Goal: Task Accomplishment & Management: Complete application form

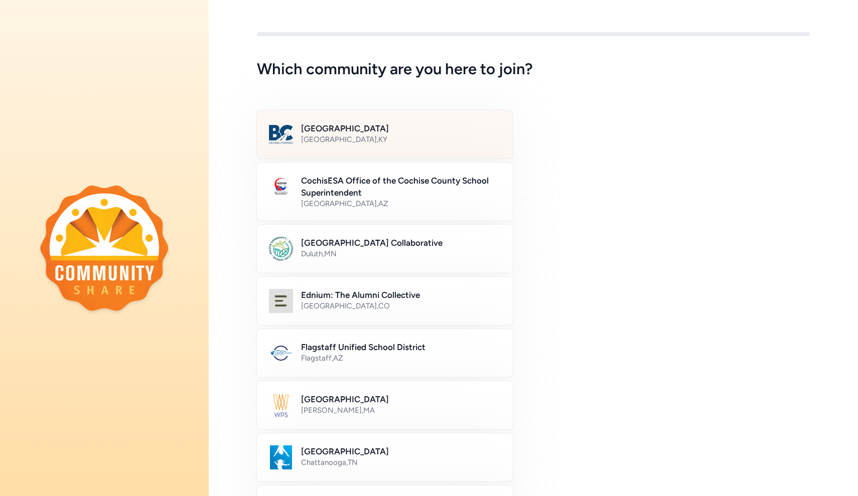
click at [435, 145] on div "Bullitt County Public Schools [GEOGRAPHIC_DATA] , [GEOGRAPHIC_DATA]" at bounding box center [401, 134] width 200 height 24
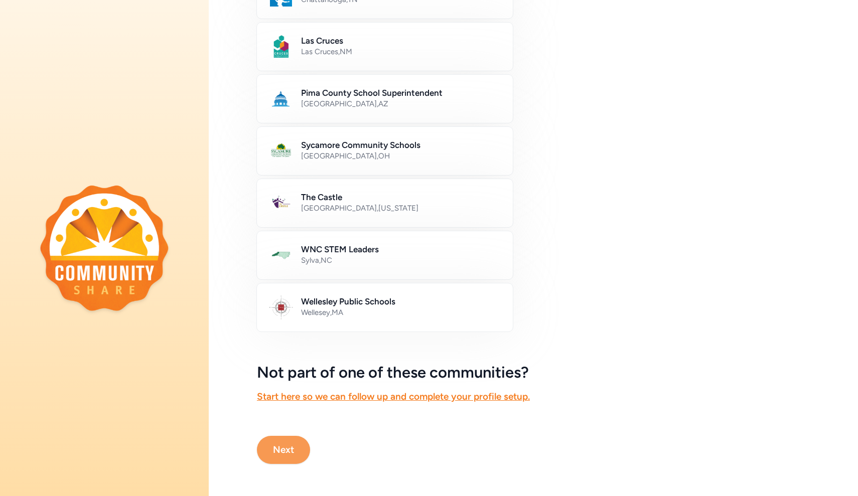
scroll to position [463, 0]
click at [286, 448] on button "Next" at bounding box center [283, 450] width 53 height 28
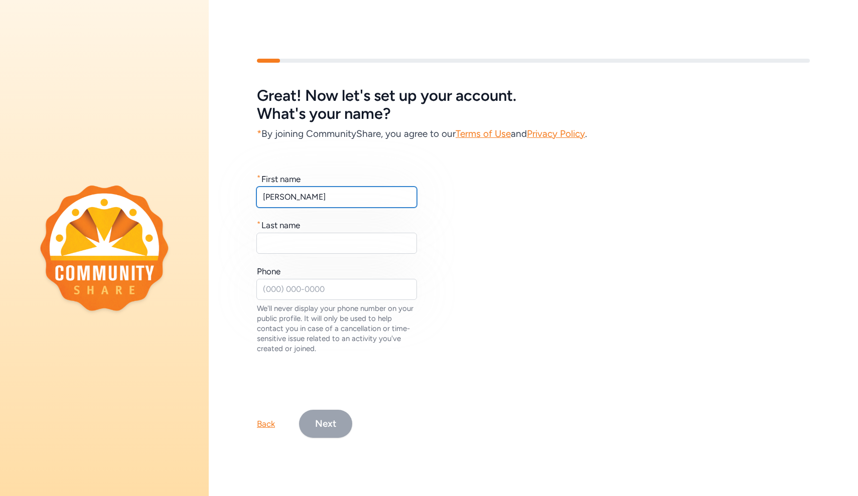
type input "[PERSON_NAME]"
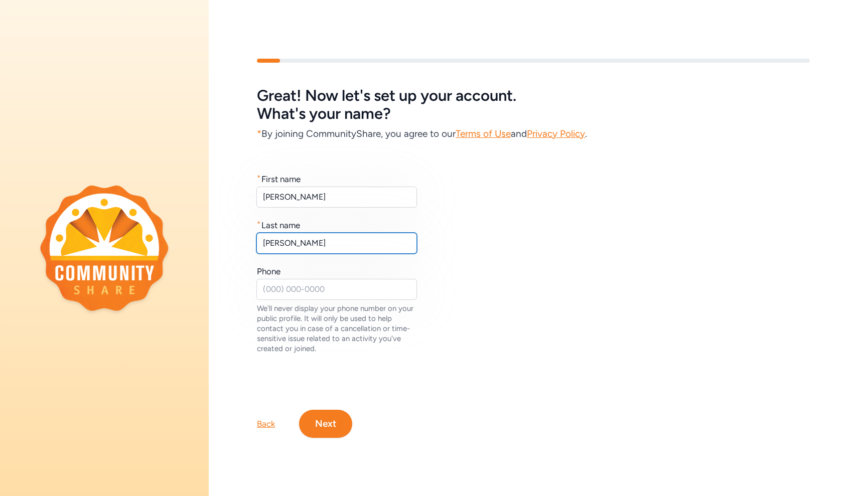
type input "[PERSON_NAME]"
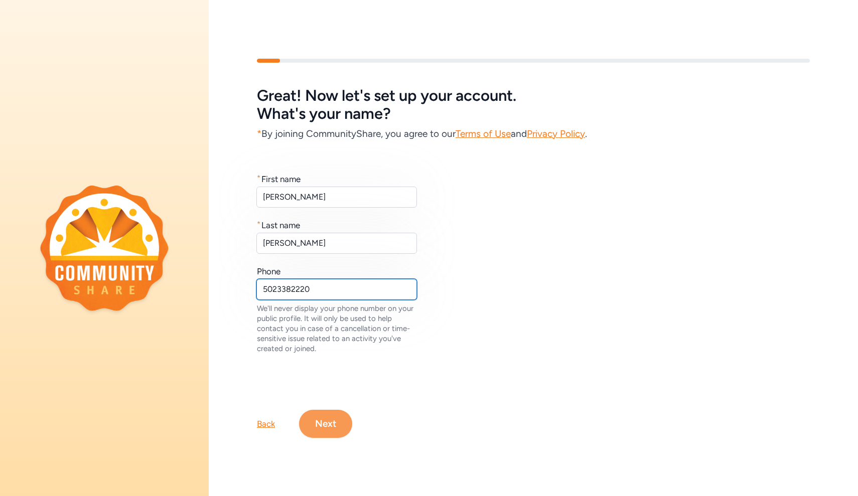
type input "5023382220"
click at [316, 412] on button "Next" at bounding box center [325, 424] width 53 height 28
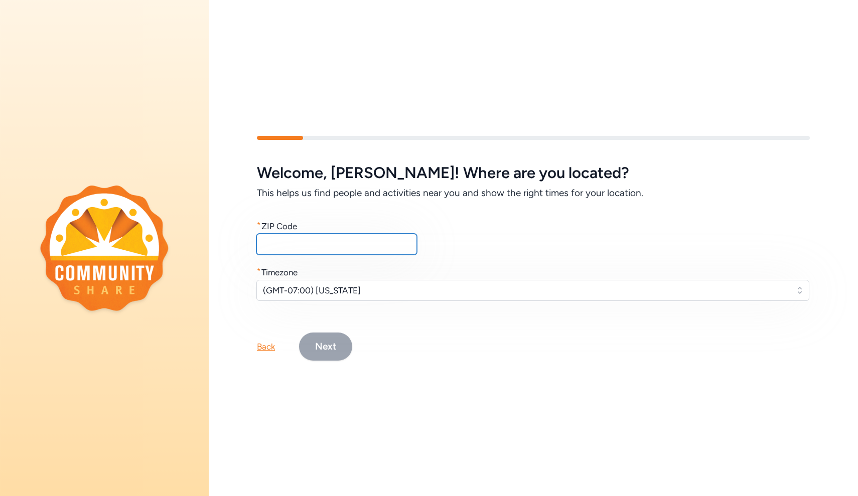
click at [301, 242] on input "text" at bounding box center [336, 244] width 161 height 21
type input "40165"
click at [316, 290] on span "(GMT-07:00) [US_STATE]" at bounding box center [526, 290] width 526 height 12
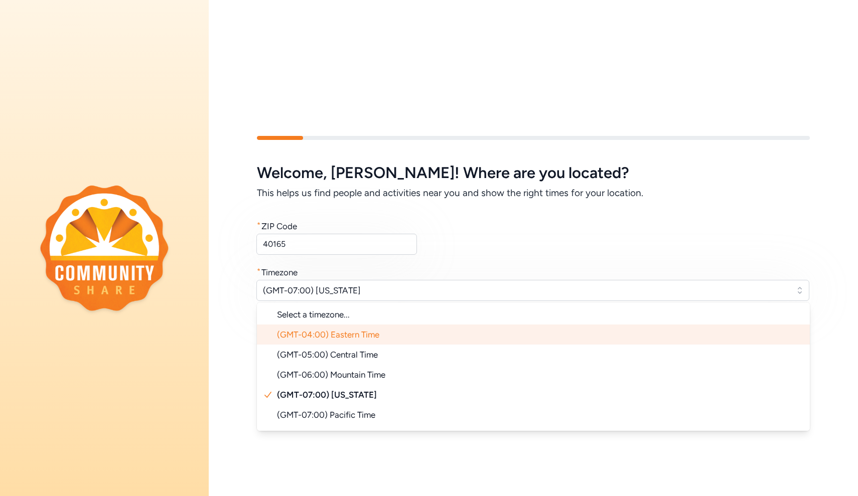
click at [327, 341] on li "(GMT-04:00) Eastern Time" at bounding box center [533, 335] width 553 height 20
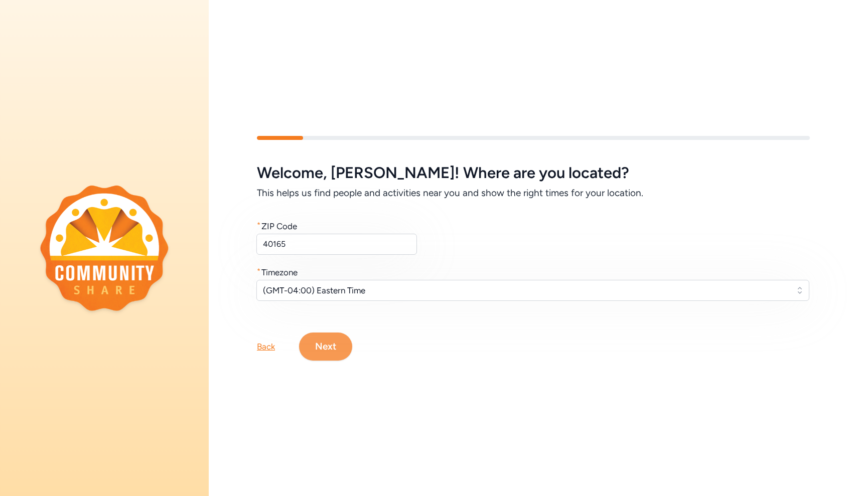
click at [328, 350] on button "Next" at bounding box center [325, 347] width 53 height 28
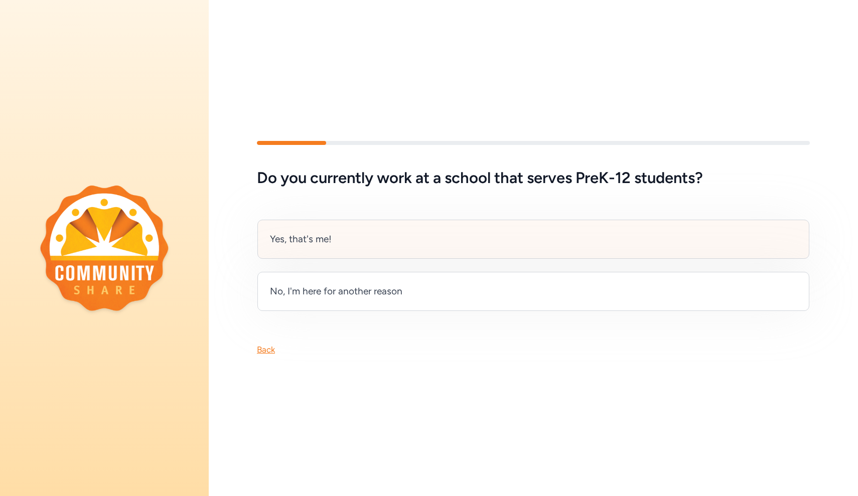
click at [332, 254] on div "Yes, that's me!" at bounding box center [533, 239] width 552 height 39
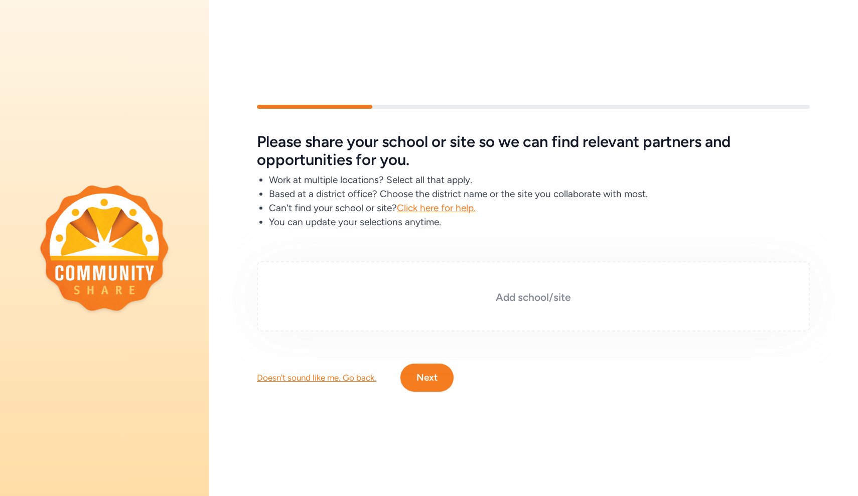
click at [383, 309] on div "Add school/site" at bounding box center [533, 296] width 553 height 70
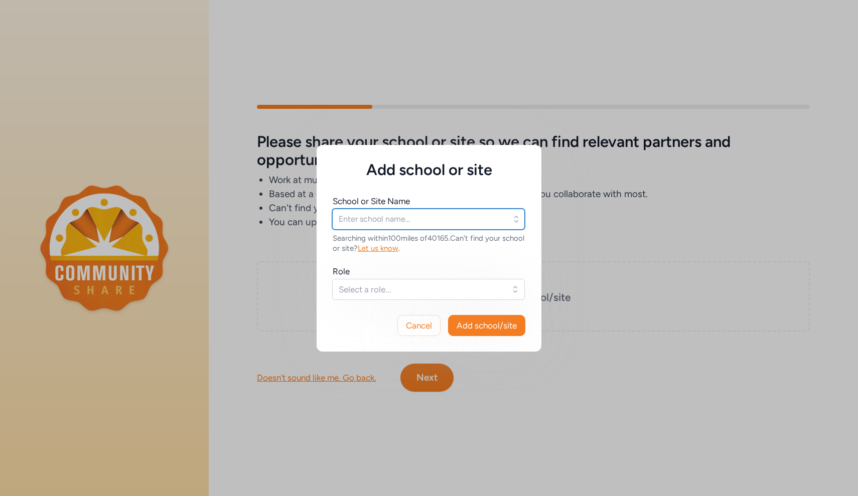
click at [388, 221] on input "text" at bounding box center [428, 219] width 193 height 21
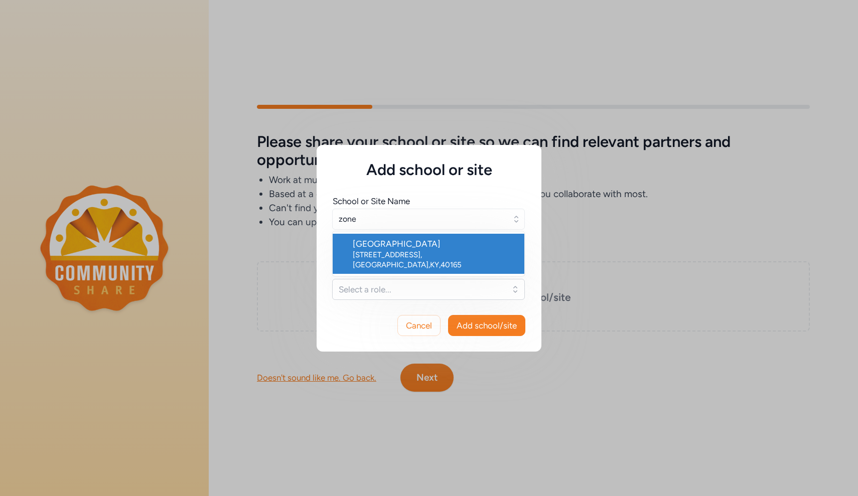
click at [394, 248] on div "[GEOGRAPHIC_DATA]" at bounding box center [435, 244] width 164 height 12
type input "[GEOGRAPHIC_DATA]"
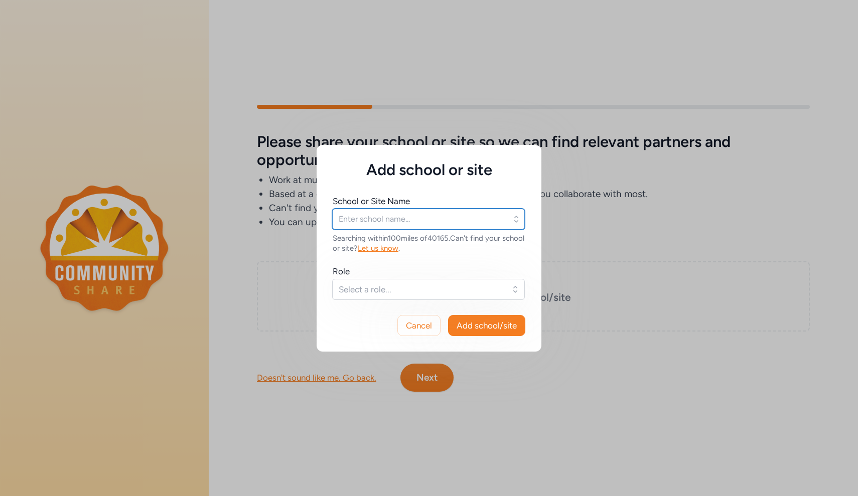
type input "[GEOGRAPHIC_DATA]"
click at [380, 294] on span "Select a role..." at bounding box center [422, 289] width 166 height 12
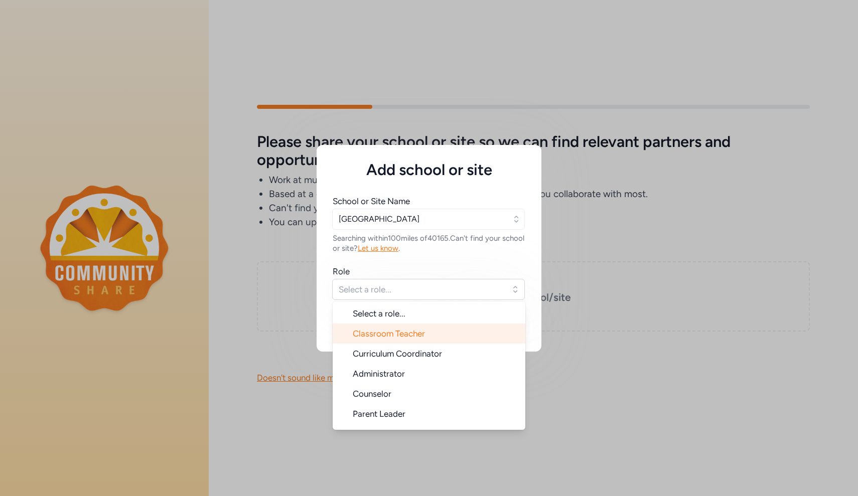
click at [384, 332] on span "Classroom Teacher" at bounding box center [389, 334] width 72 height 10
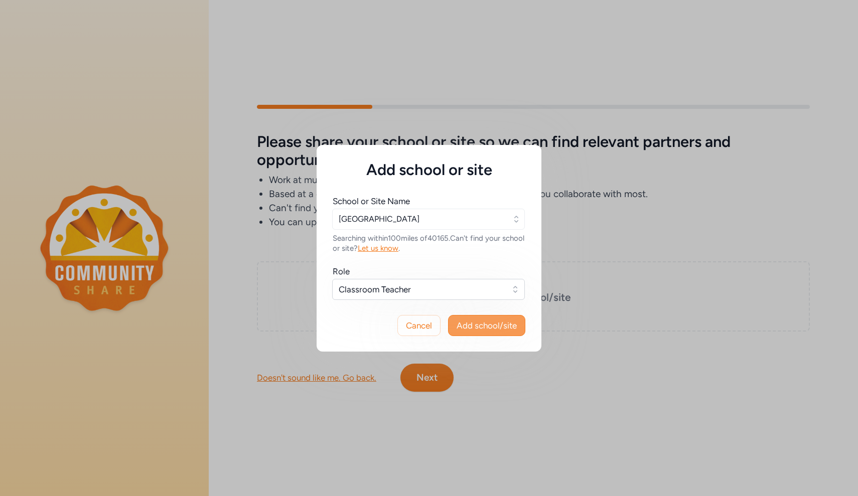
click at [493, 329] on span "Add school/site" at bounding box center [486, 326] width 60 height 12
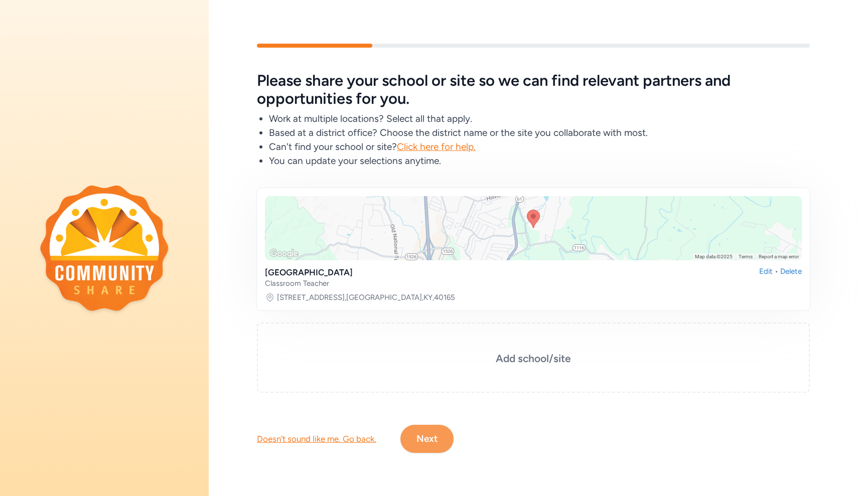
click at [431, 430] on button "Next" at bounding box center [426, 439] width 53 height 28
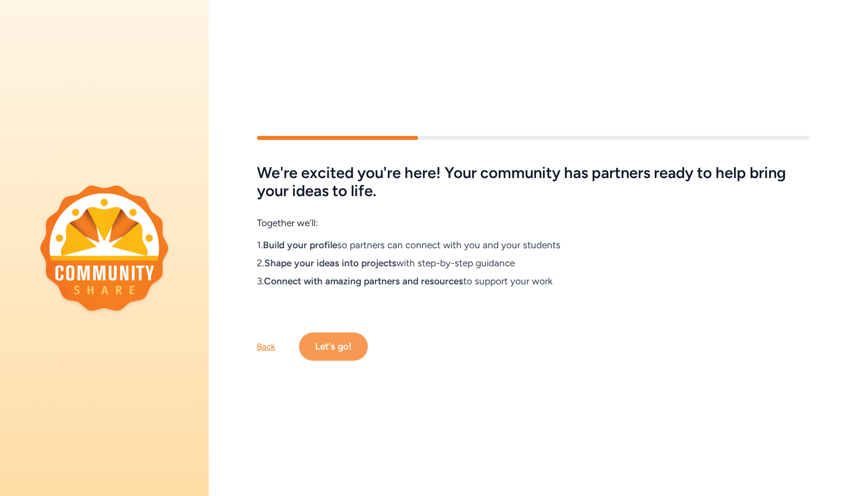
click at [343, 341] on button "Let's go!" at bounding box center [333, 347] width 69 height 28
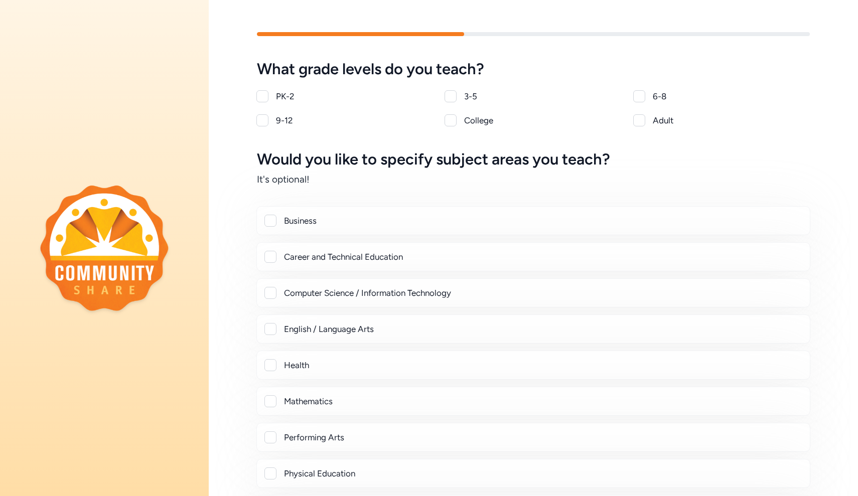
click at [639, 96] on div at bounding box center [639, 96] width 12 height 12
checkbox input "true"
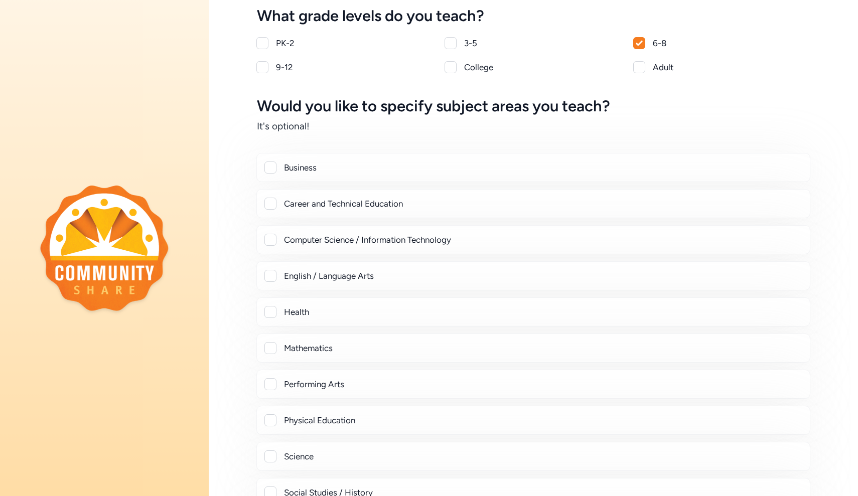
scroll to position [54, 0]
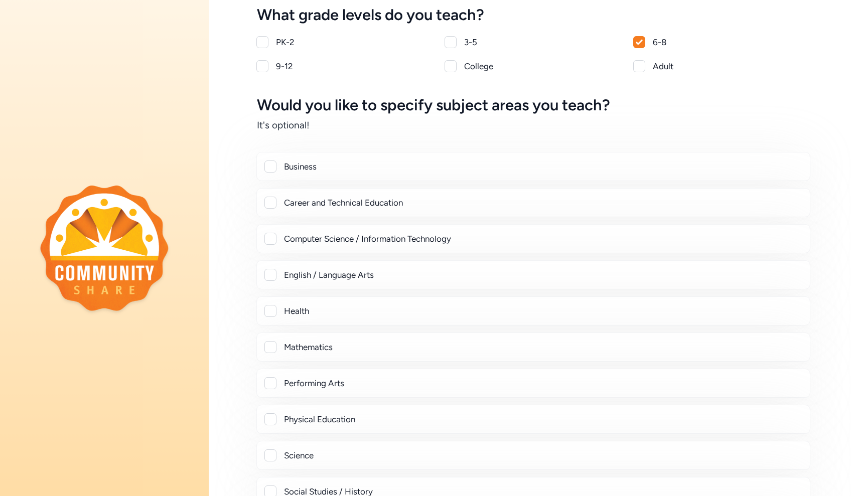
click at [311, 162] on div "Business" at bounding box center [543, 167] width 518 height 12
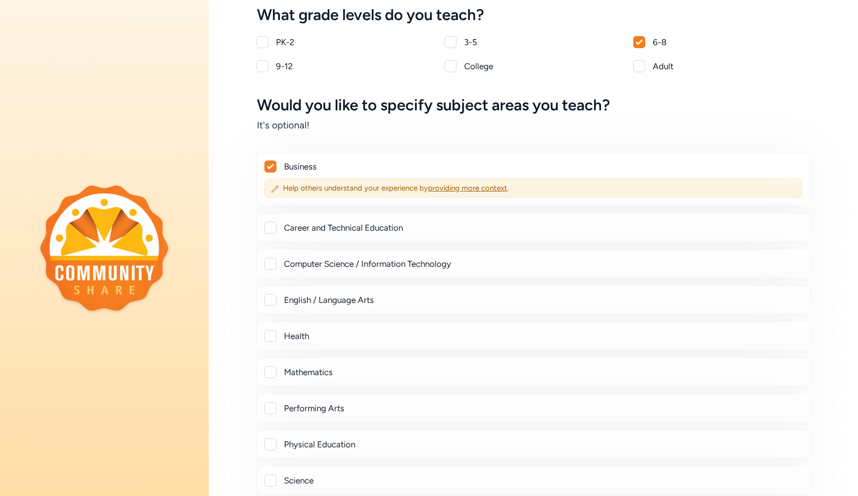
click at [308, 166] on div "Business" at bounding box center [543, 167] width 518 height 12
checkbox input "false"
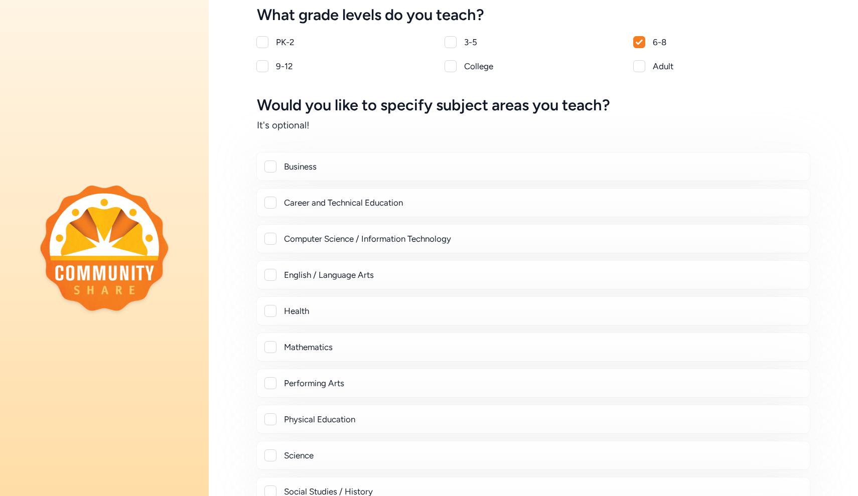
click at [309, 205] on div "Career and Technical Education" at bounding box center [543, 203] width 518 height 12
checkbox input "true"
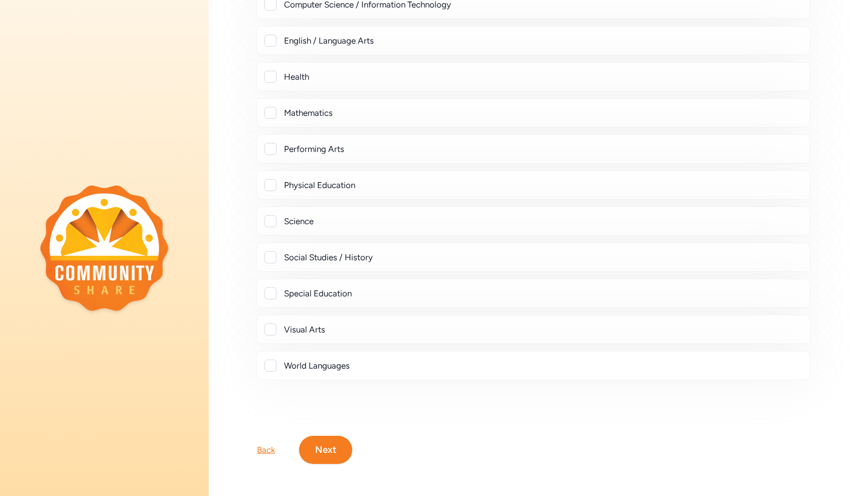
scroll to position [314, 0]
click at [321, 446] on button "Next" at bounding box center [325, 450] width 53 height 28
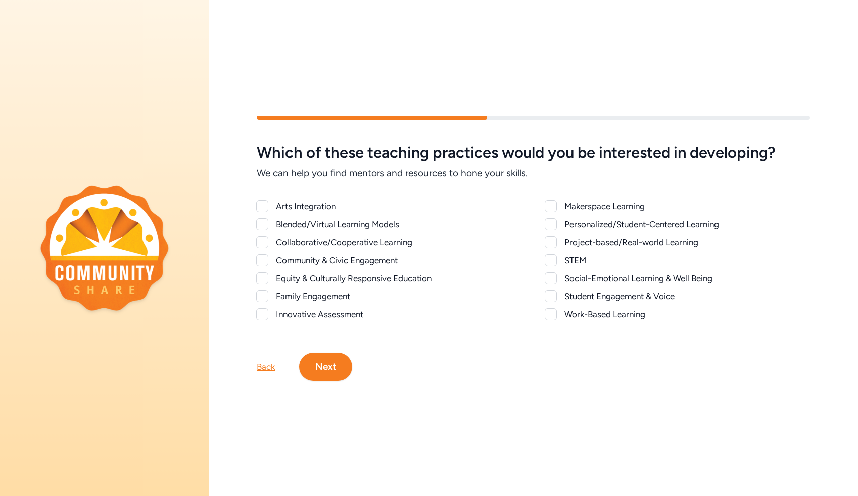
click at [265, 245] on div at bounding box center [262, 242] width 12 height 12
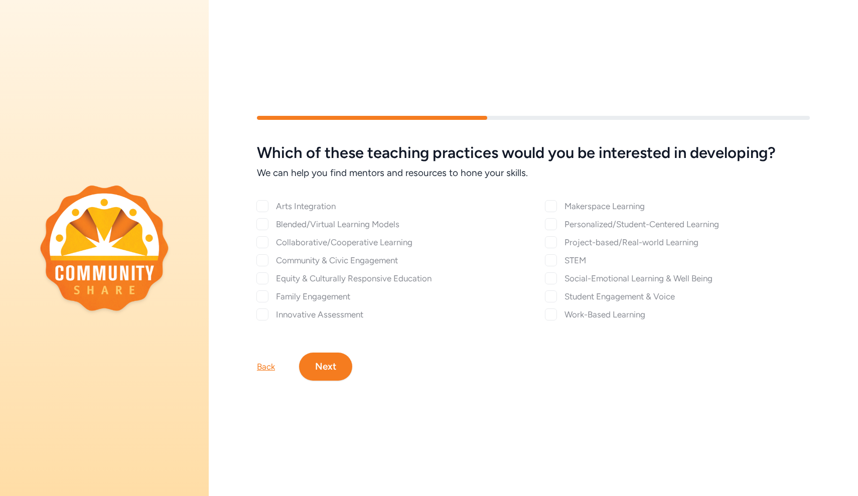
checkbox input "true"
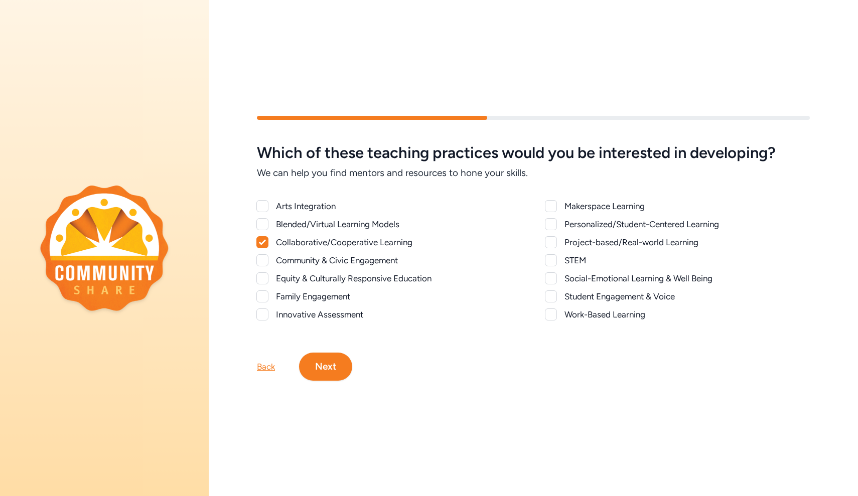
click at [551, 242] on div at bounding box center [551, 242] width 12 height 12
checkbox input "true"
click at [553, 296] on div at bounding box center [551, 296] width 12 height 12
checkbox input "true"
click at [552, 314] on div at bounding box center [551, 314] width 12 height 12
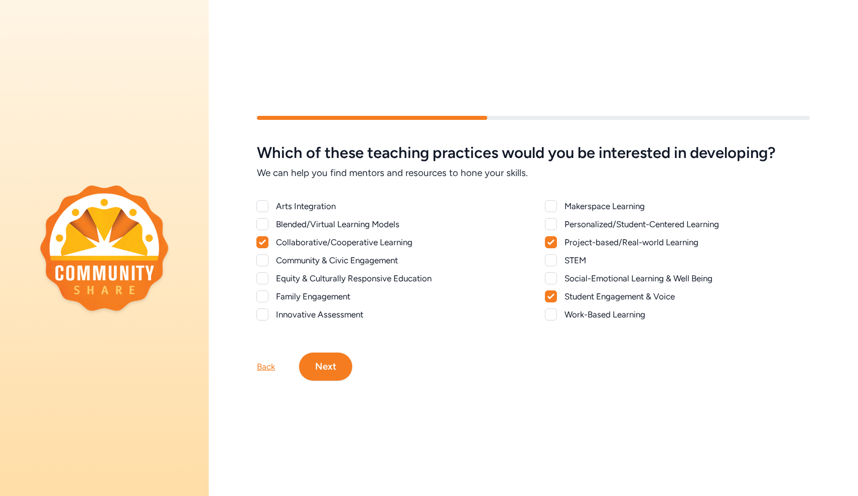
checkbox input "true"
click at [551, 224] on div at bounding box center [551, 224] width 12 height 12
checkbox input "true"
click at [266, 292] on div at bounding box center [262, 296] width 12 height 12
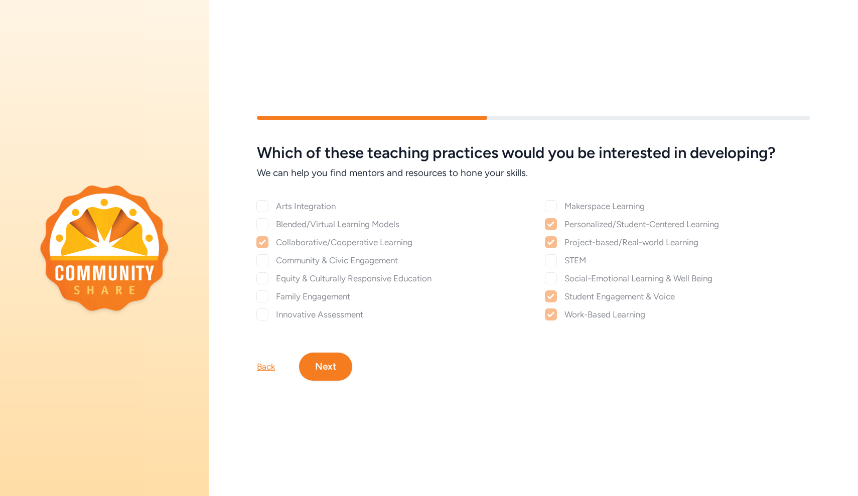
checkbox input "true"
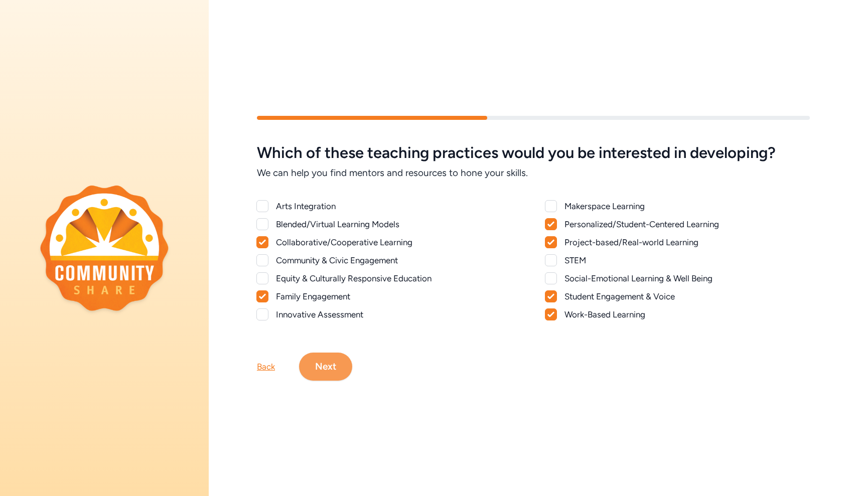
click at [335, 369] on button "Next" at bounding box center [325, 367] width 53 height 28
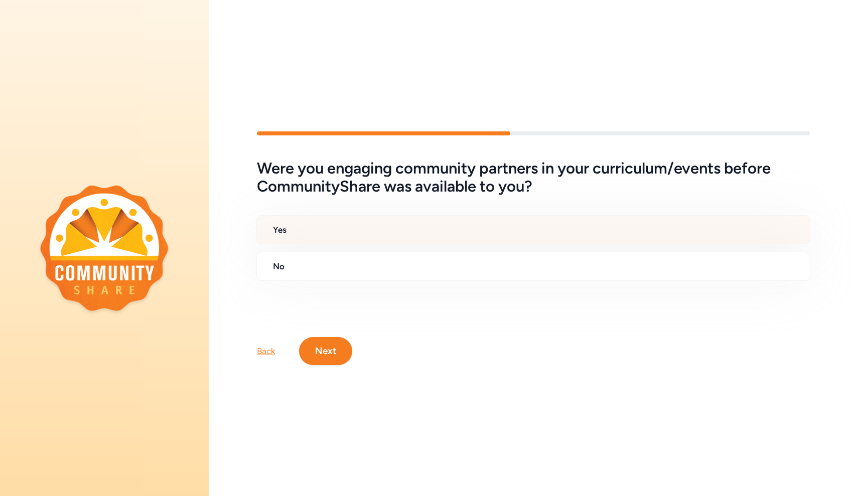
click at [352, 231] on h2 "Yes" at bounding box center [537, 230] width 529 height 12
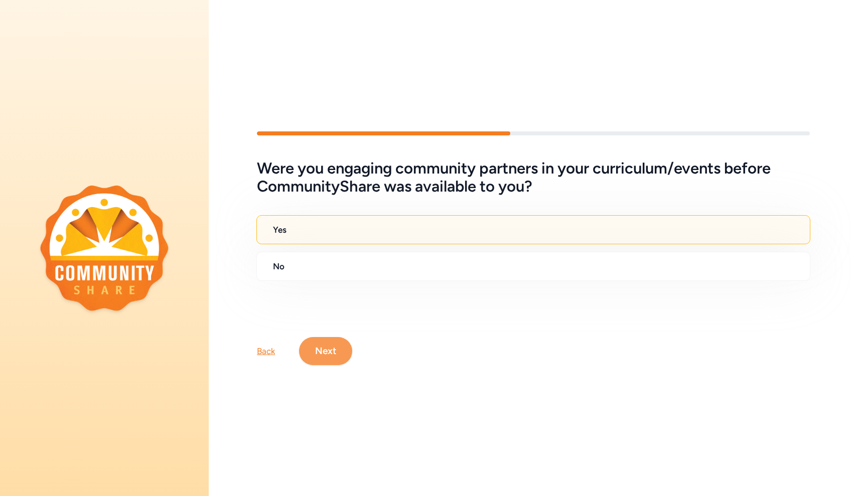
click at [311, 352] on button "Next" at bounding box center [325, 351] width 53 height 28
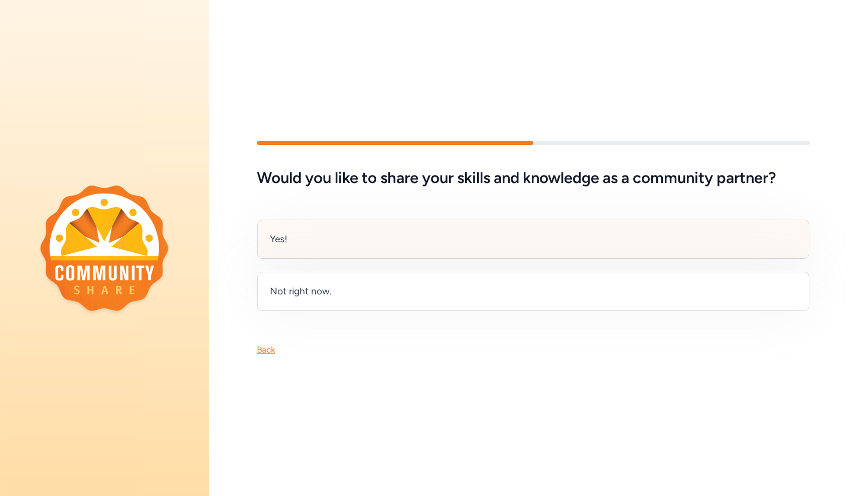
click at [340, 248] on div "Yes!" at bounding box center [533, 239] width 552 height 39
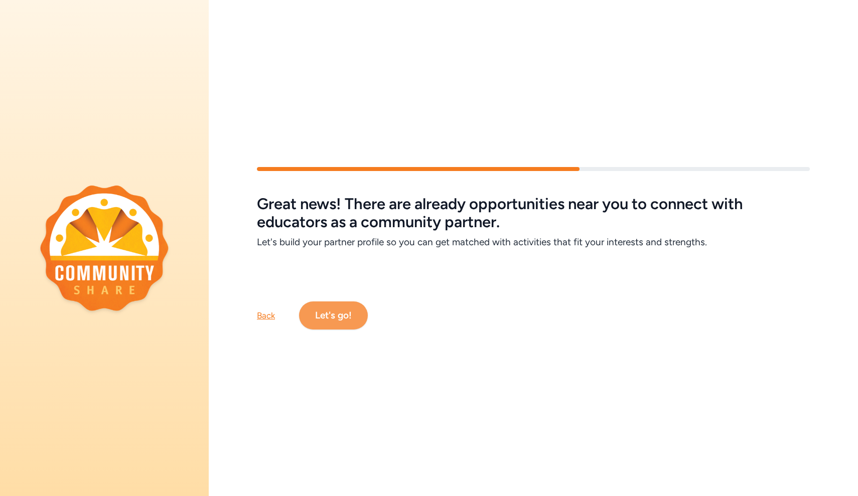
click at [340, 314] on button "Let's go!" at bounding box center [333, 315] width 69 height 28
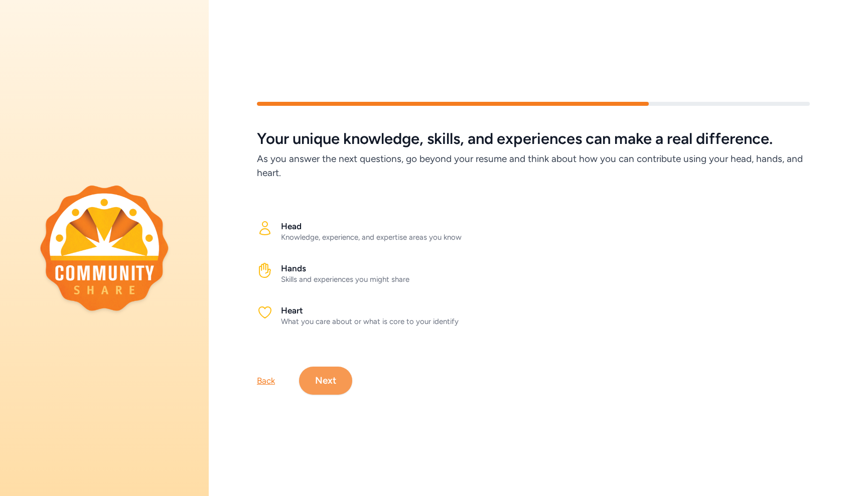
click at [331, 376] on button "Next" at bounding box center [325, 381] width 53 height 28
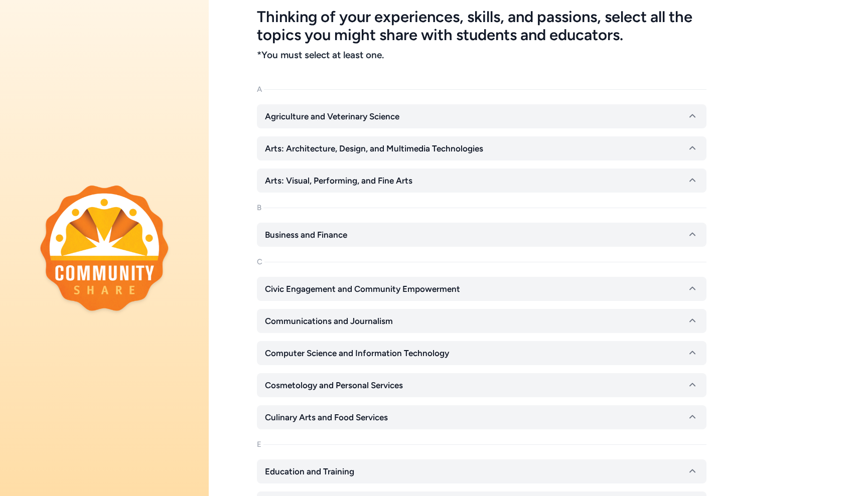
scroll to position [50, 0]
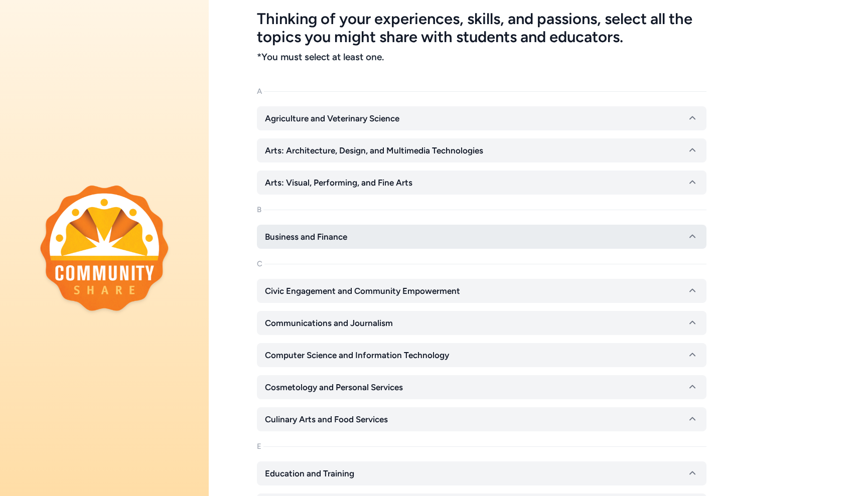
click at [339, 237] on span "Business and Finance" at bounding box center [306, 237] width 82 height 12
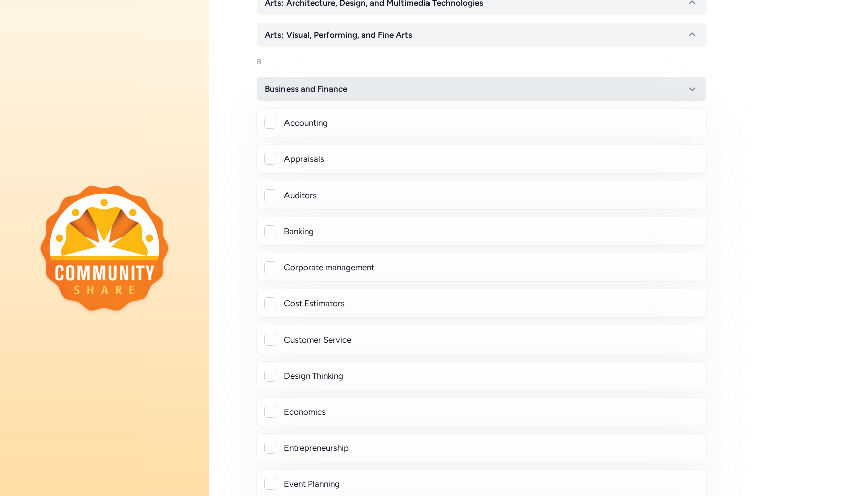
scroll to position [200, 0]
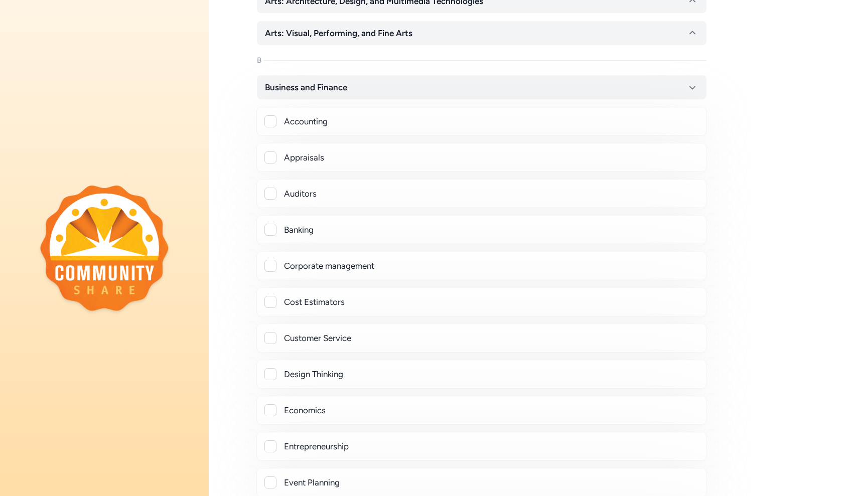
click at [298, 448] on div "Entrepreneurship" at bounding box center [491, 446] width 414 height 12
checkbox input "true"
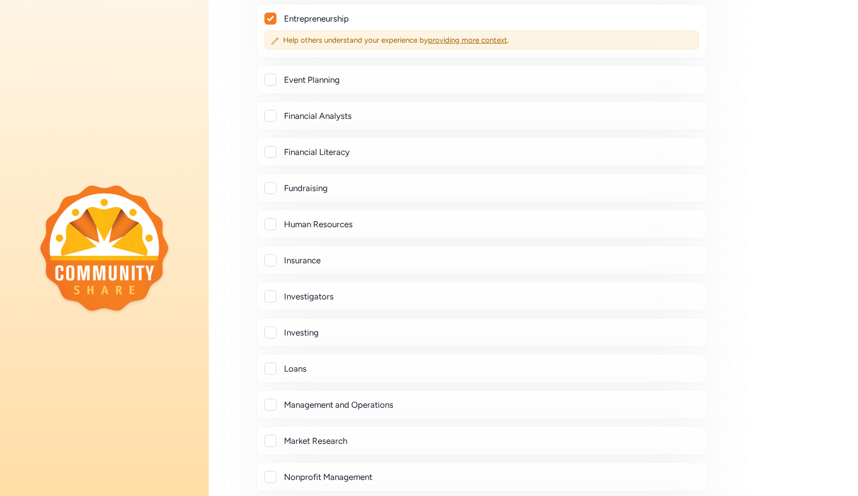
scroll to position [629, 0]
click at [292, 146] on div "Financial Literacy" at bounding box center [491, 151] width 414 height 12
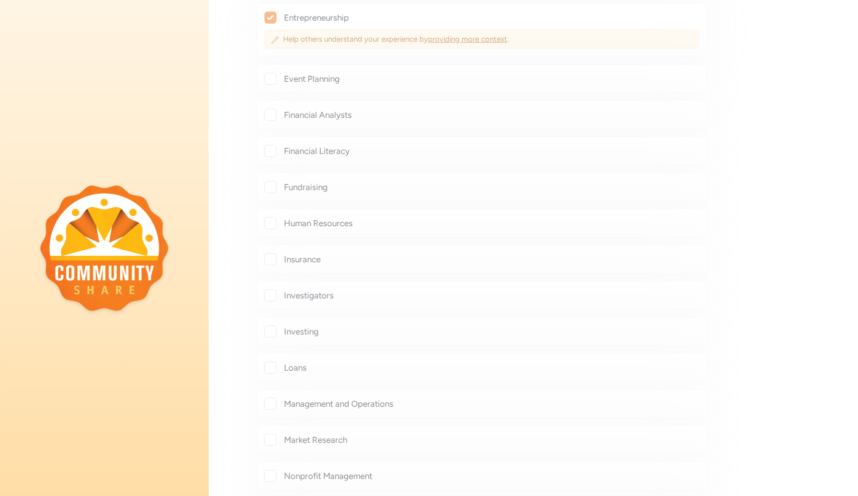
checkbox input "true"
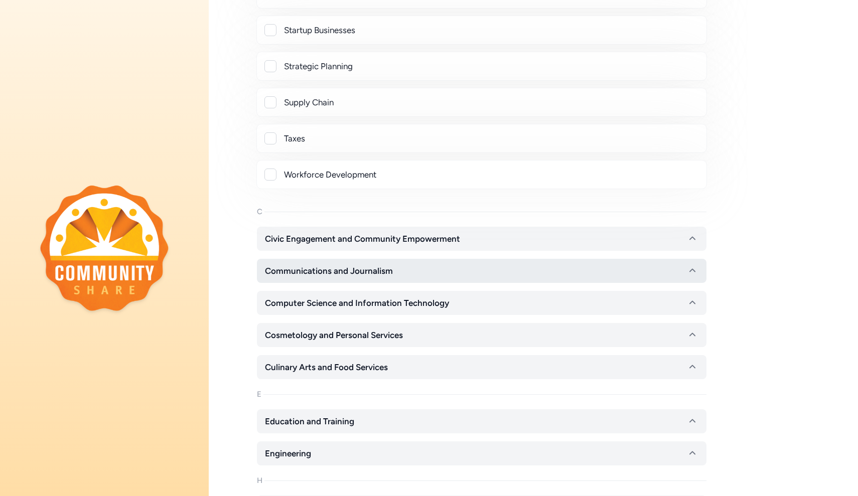
scroll to position [1246, 0]
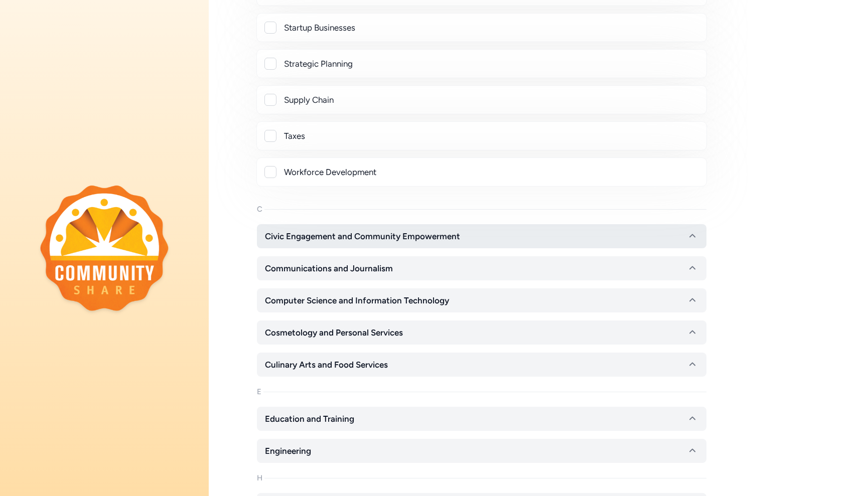
click at [304, 241] on span "Civic Engagement and Community Empowerment" at bounding box center [362, 236] width 195 height 12
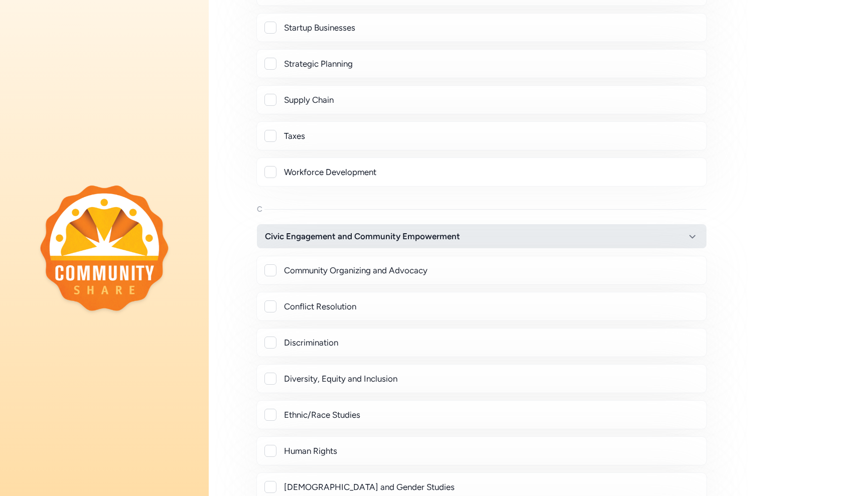
click at [304, 241] on span "Civic Engagement and Community Empowerment" at bounding box center [362, 236] width 195 height 12
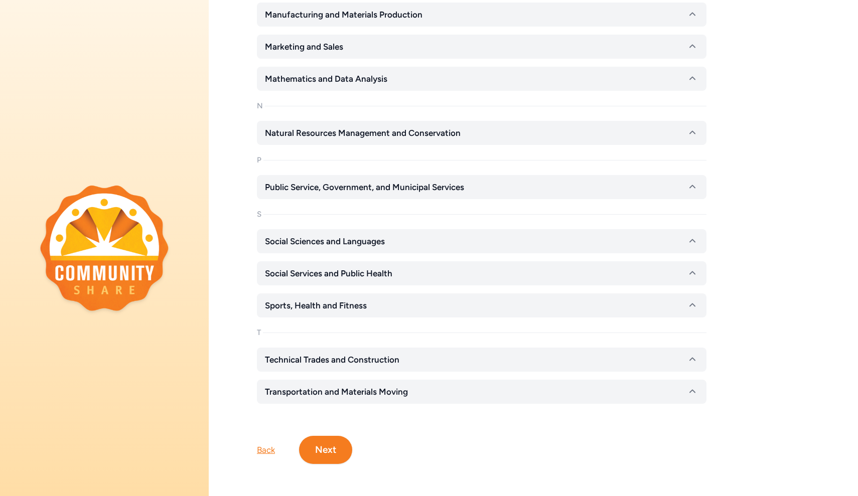
scroll to position [0, 0]
click at [293, 362] on span "Technical Trades and Construction" at bounding box center [332, 360] width 134 height 12
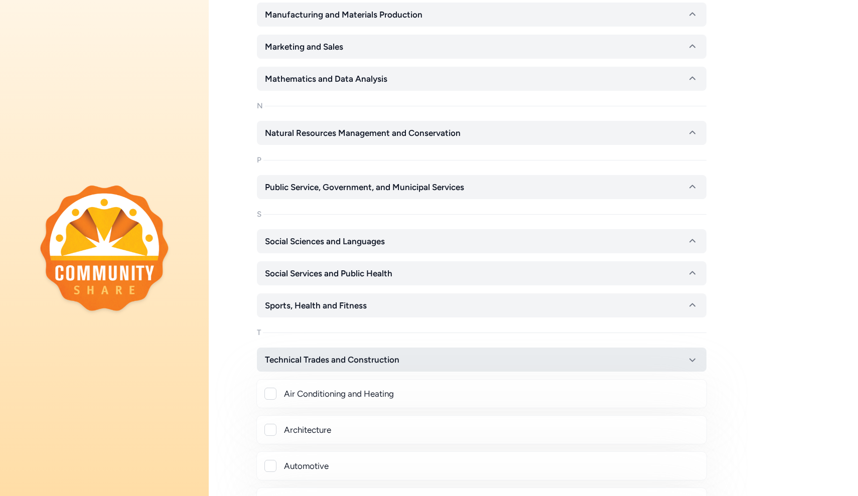
click at [293, 362] on span "Technical Trades and Construction" at bounding box center [332, 360] width 134 height 12
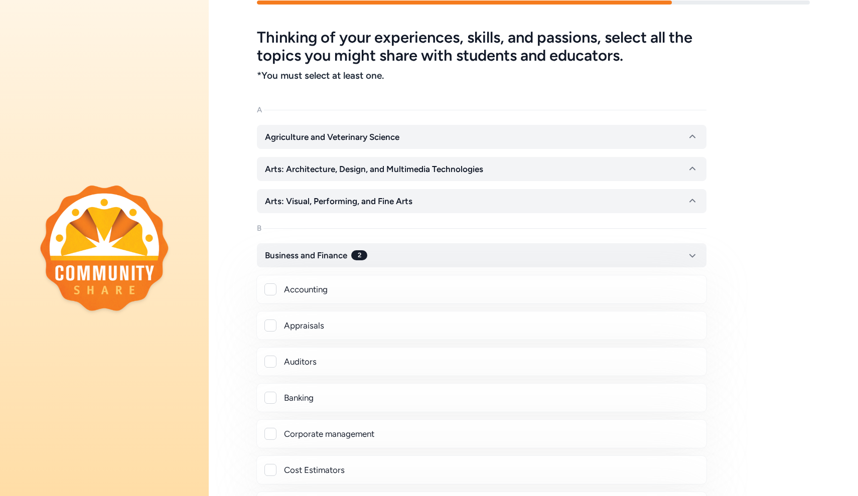
scroll to position [33, 0]
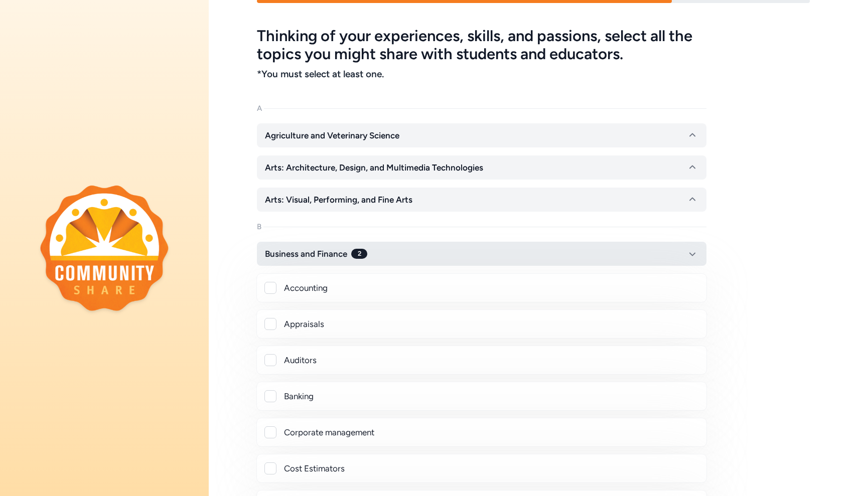
click at [287, 263] on button "Business and Finance 2" at bounding box center [481, 254] width 449 height 24
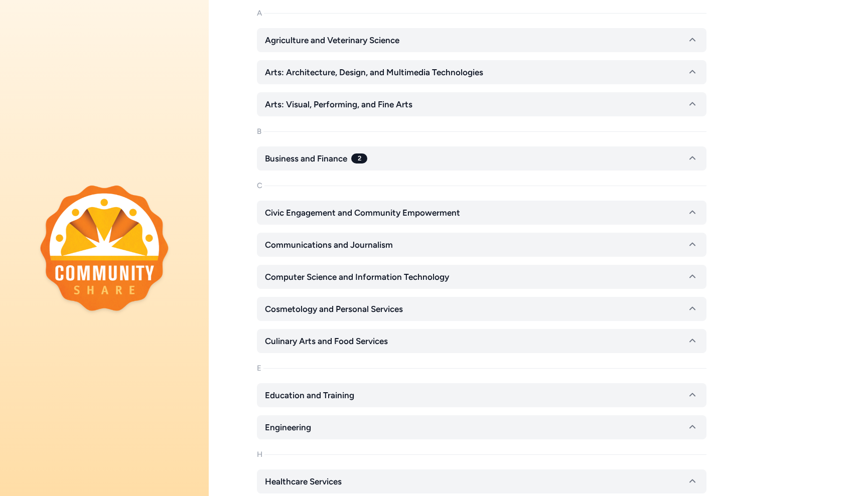
scroll to position [119, 0]
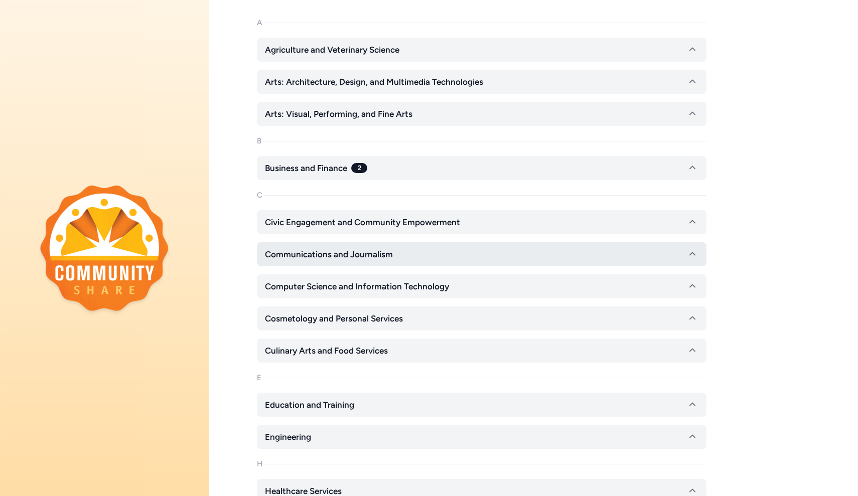
click at [342, 258] on span "Communications and Journalism" at bounding box center [329, 254] width 128 height 12
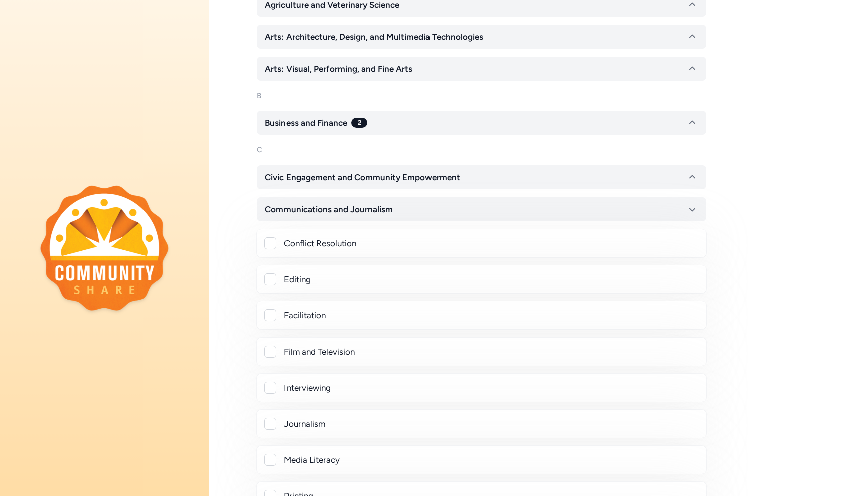
scroll to position [182, 0]
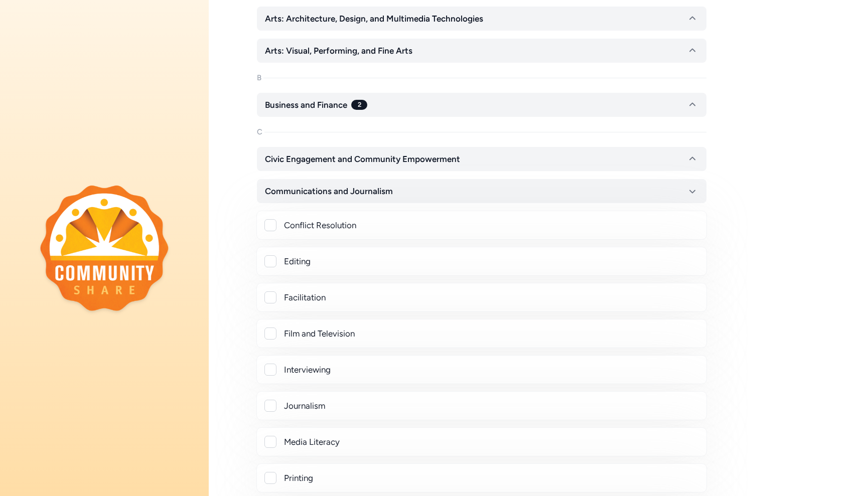
click at [329, 371] on div "Interviewing" at bounding box center [491, 370] width 414 height 12
checkbox input "true"
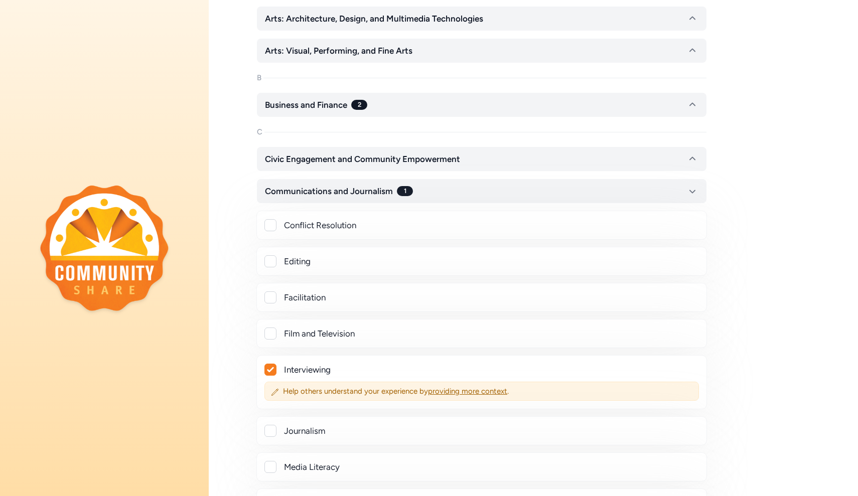
click at [316, 432] on div "Journalism" at bounding box center [491, 431] width 414 height 12
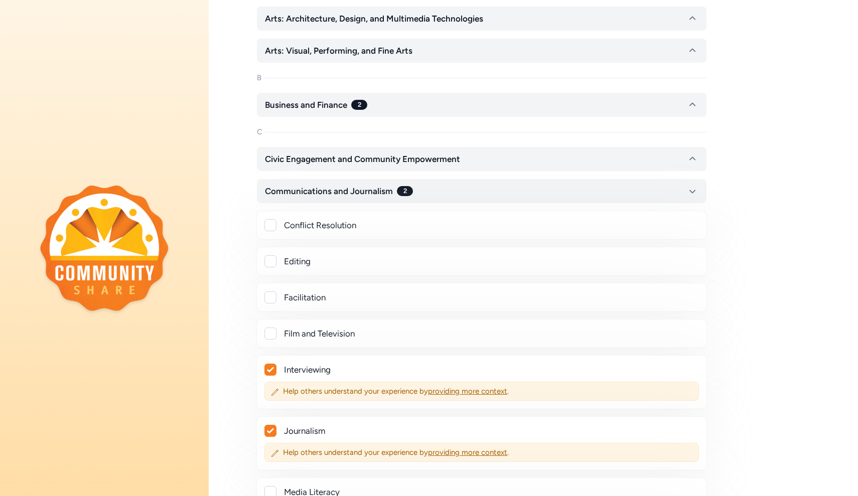
checkbox input "true"
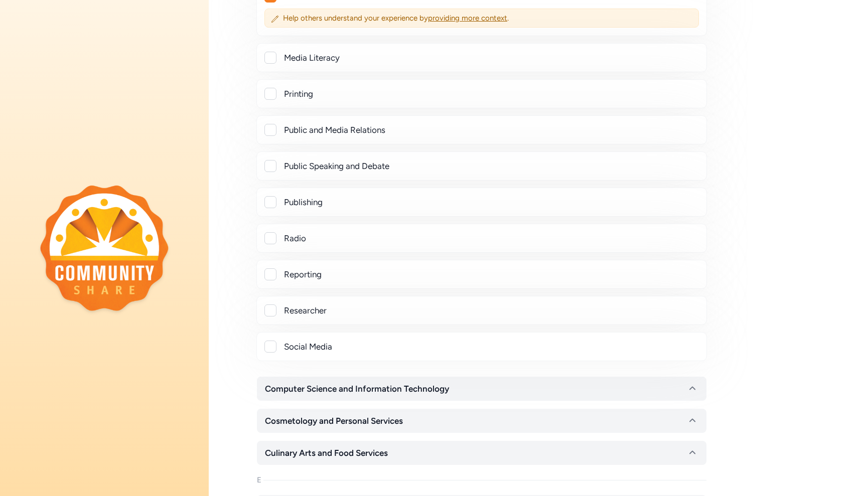
scroll to position [617, 0]
click at [308, 266] on div "Reporting" at bounding box center [481, 273] width 450 height 29
click at [291, 278] on div "Reporting" at bounding box center [491, 273] width 414 height 12
checkbox input "true"
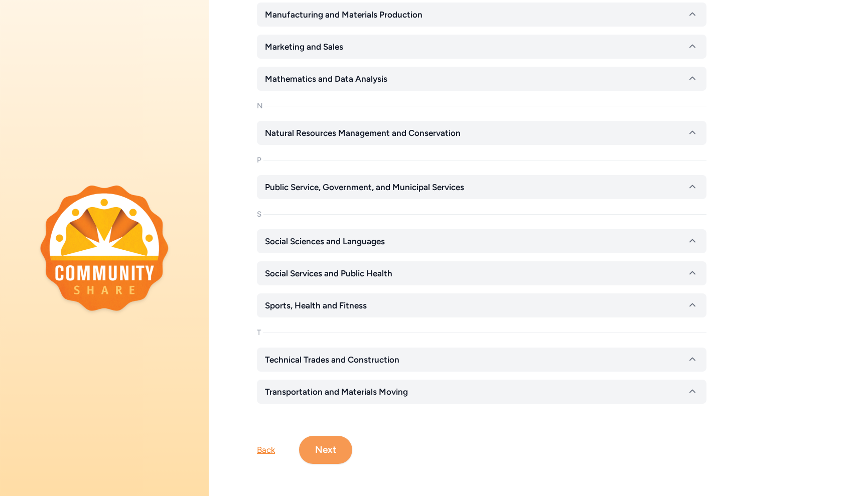
scroll to position [1393, 0]
click at [335, 459] on button "Next" at bounding box center [325, 450] width 53 height 28
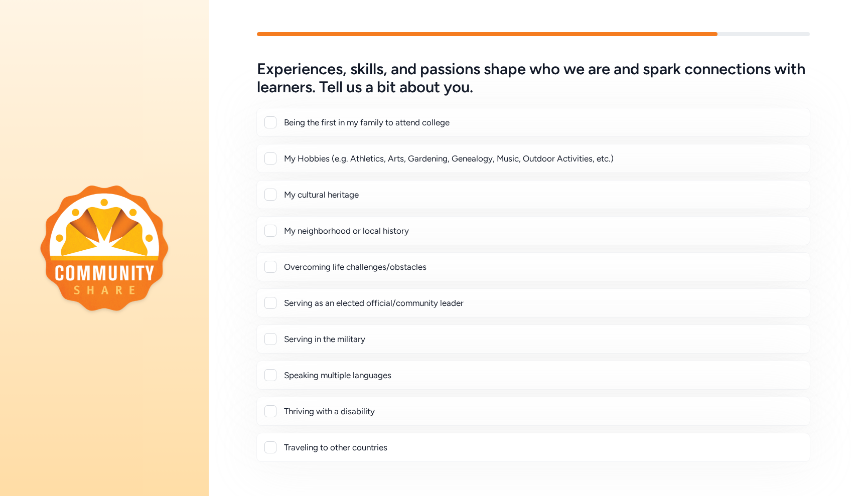
click at [298, 195] on div "My cultural heritage" at bounding box center [543, 195] width 518 height 12
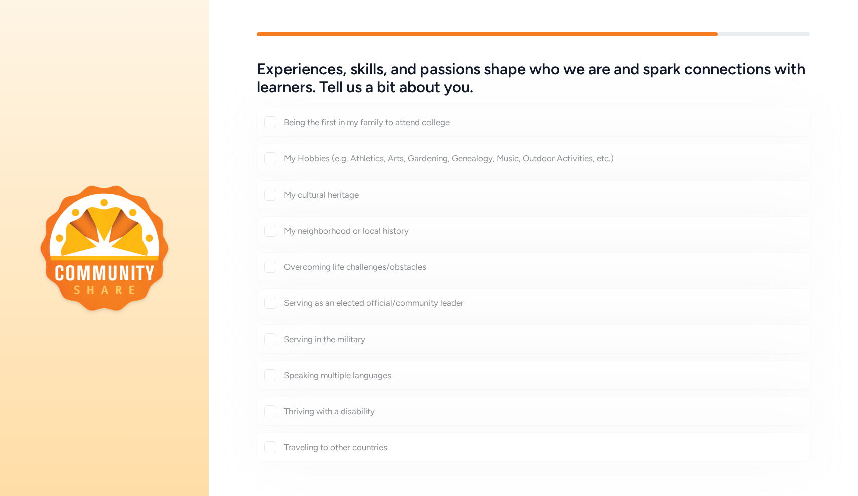
checkbox input "true"
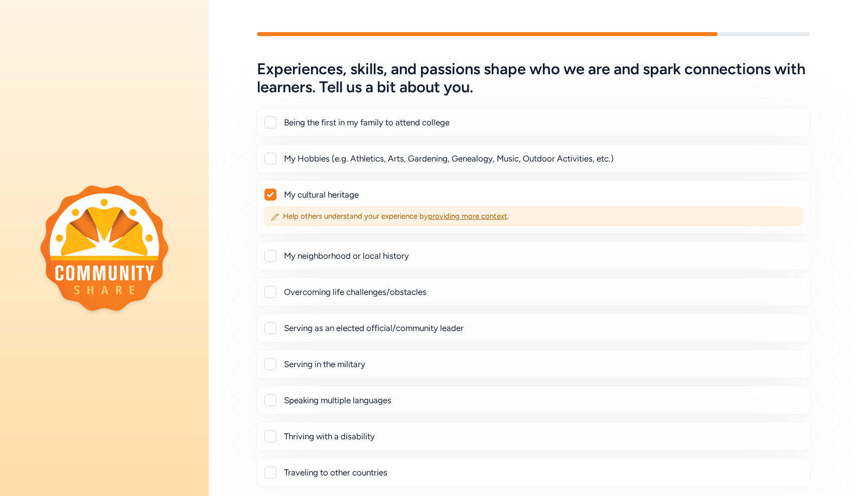
click at [268, 154] on div at bounding box center [270, 158] width 12 height 12
checkbox input "true"
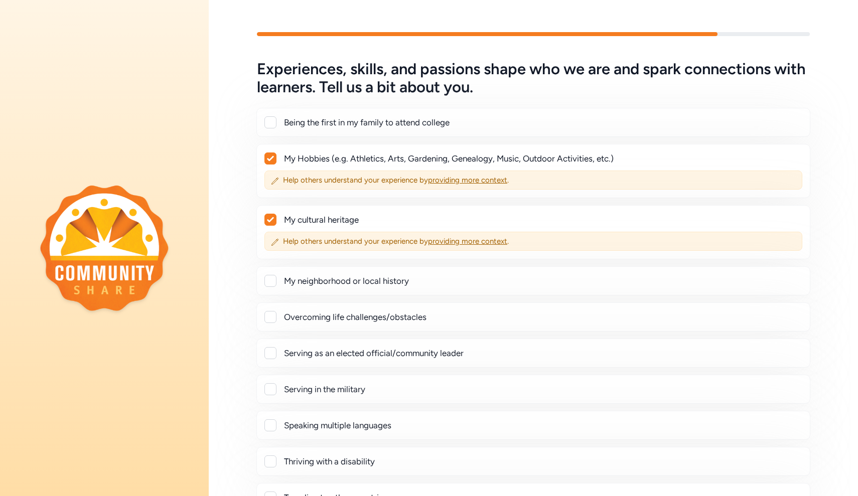
click at [268, 122] on div at bounding box center [270, 122] width 12 height 12
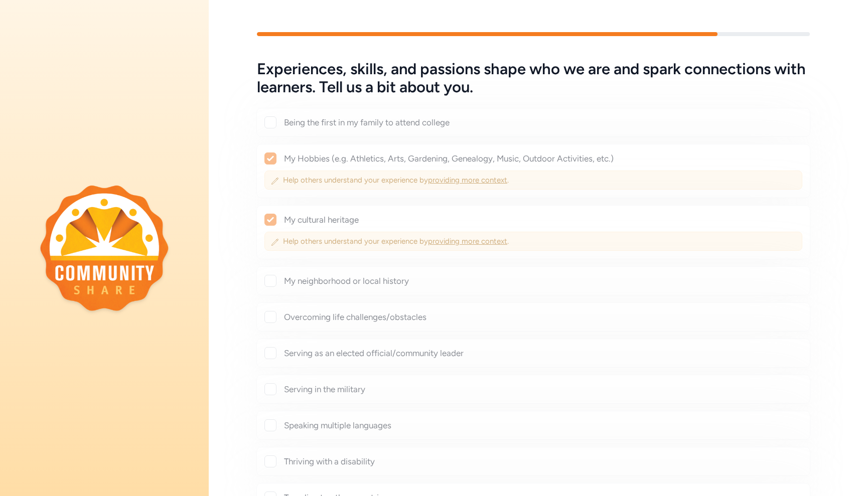
checkbox input "true"
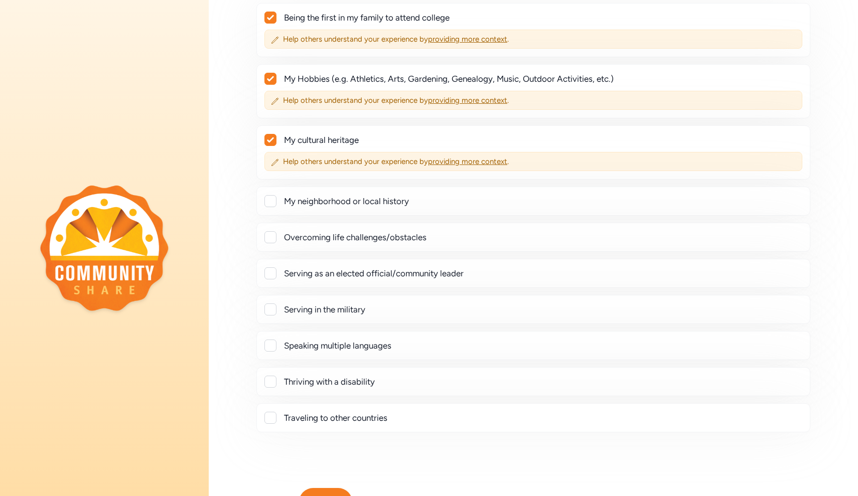
scroll to position [106, 0]
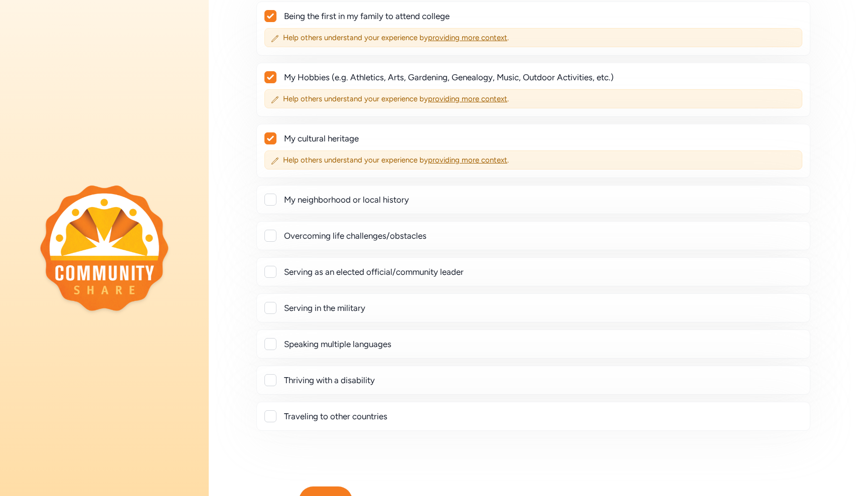
click at [281, 422] on div "Traveling to other countries" at bounding box center [533, 416] width 554 height 29
click at [274, 419] on div at bounding box center [270, 416] width 12 height 12
checkbox input "true"
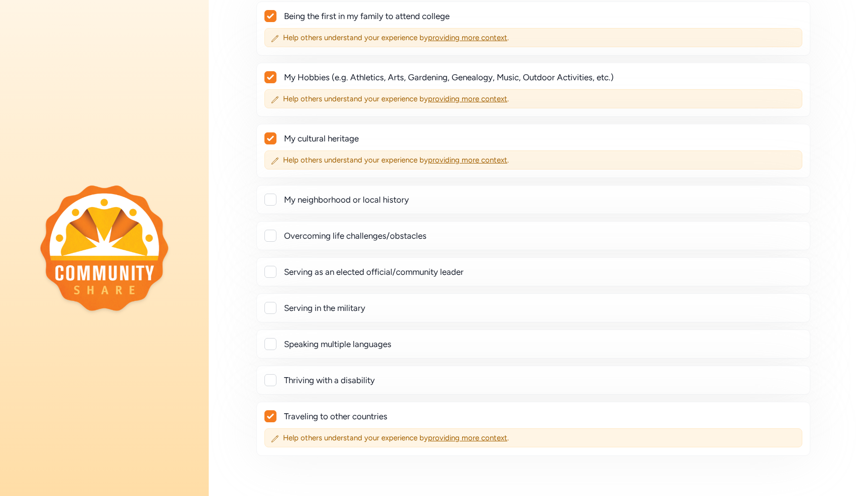
click at [269, 239] on div at bounding box center [270, 236] width 12 height 12
checkbox input "true"
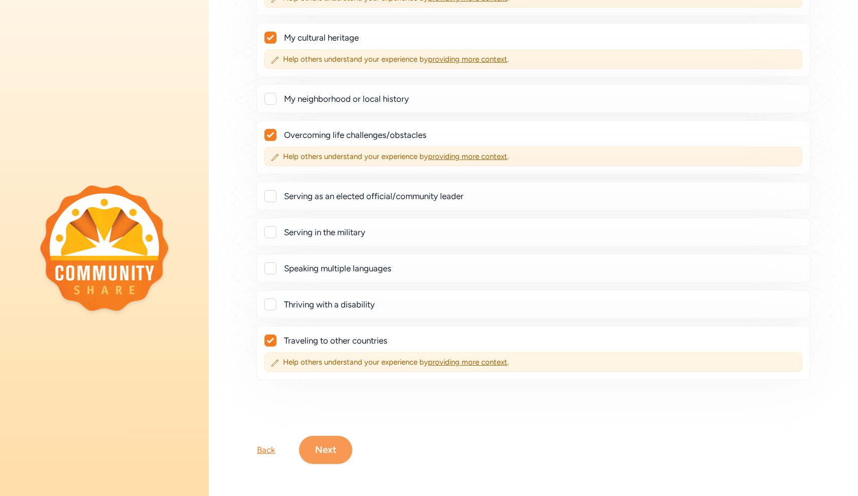
scroll to position [207, 0]
click at [321, 461] on button "Next" at bounding box center [325, 450] width 53 height 28
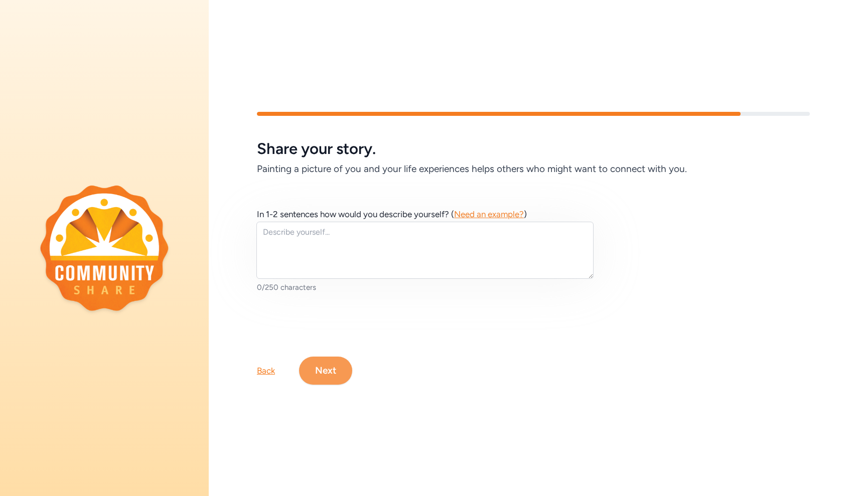
click at [331, 381] on button "Next" at bounding box center [325, 371] width 53 height 28
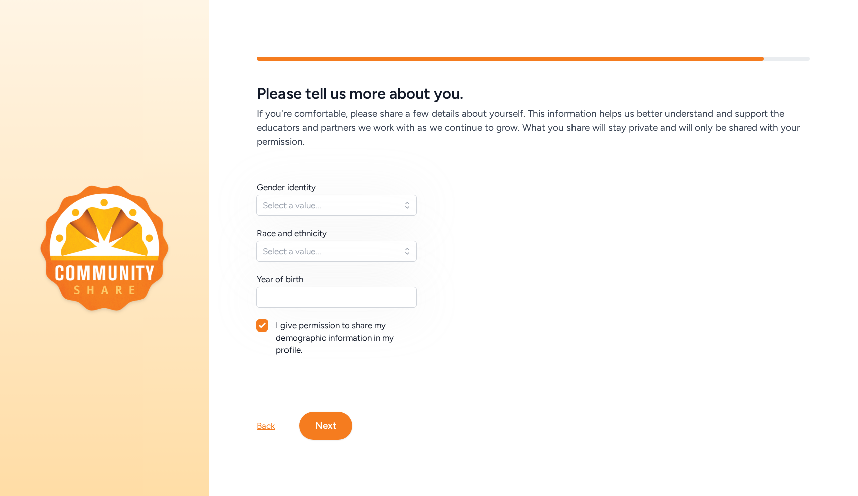
click at [329, 197] on button "Select a value..." at bounding box center [336, 205] width 161 height 21
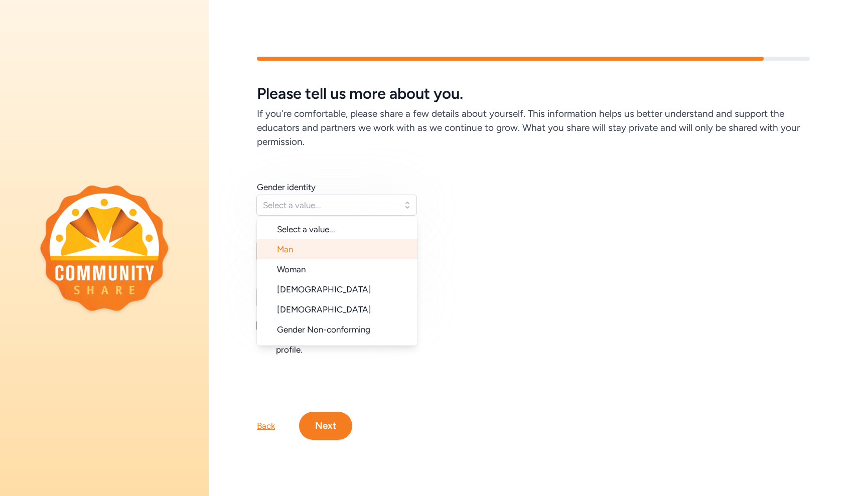
click at [315, 244] on li "Man" at bounding box center [337, 249] width 161 height 20
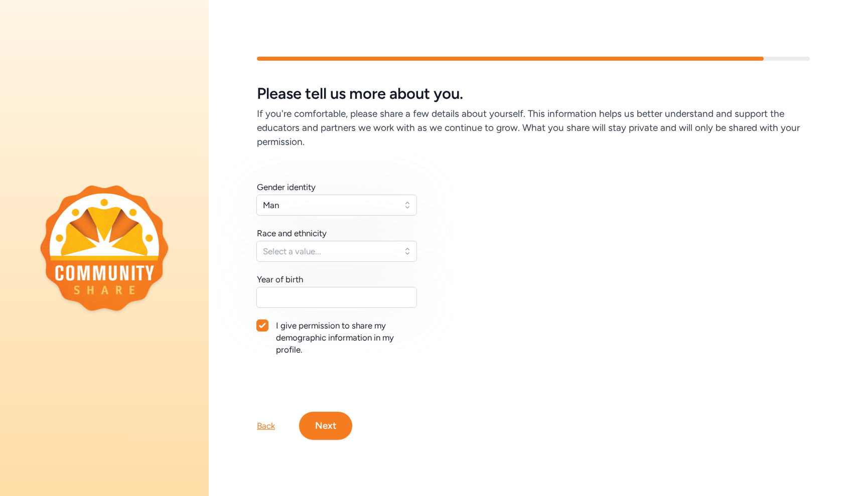
click at [314, 257] on button "Select a value..." at bounding box center [336, 251] width 161 height 21
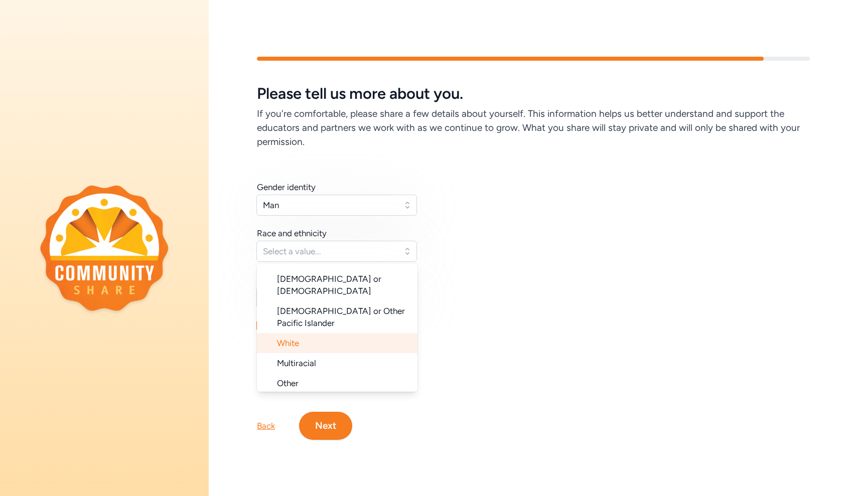
scroll to position [100, 0]
click at [319, 334] on li "White" at bounding box center [337, 344] width 161 height 20
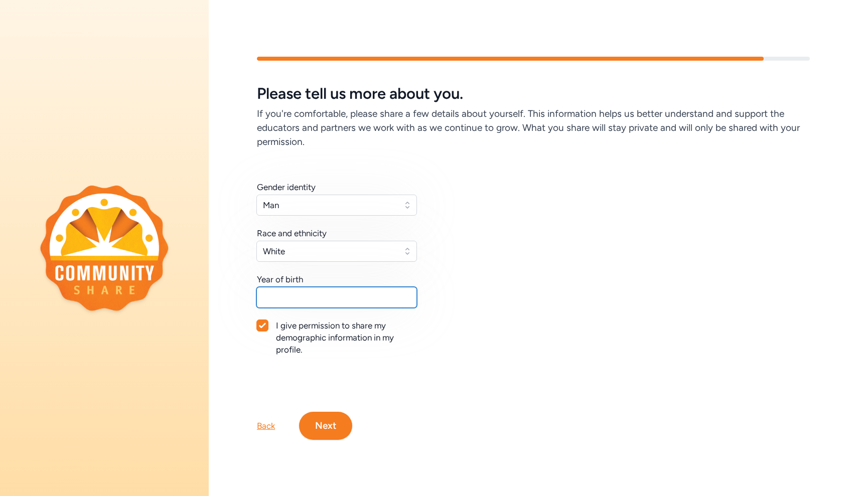
click at [314, 292] on input "text" at bounding box center [336, 297] width 161 height 21
type input "2001"
click at [329, 420] on button "Next" at bounding box center [325, 426] width 53 height 28
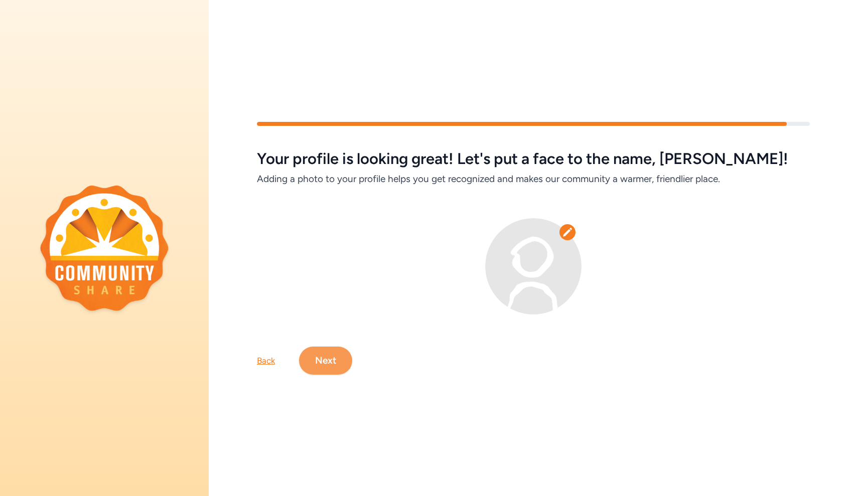
click at [337, 361] on button "Next" at bounding box center [325, 361] width 53 height 28
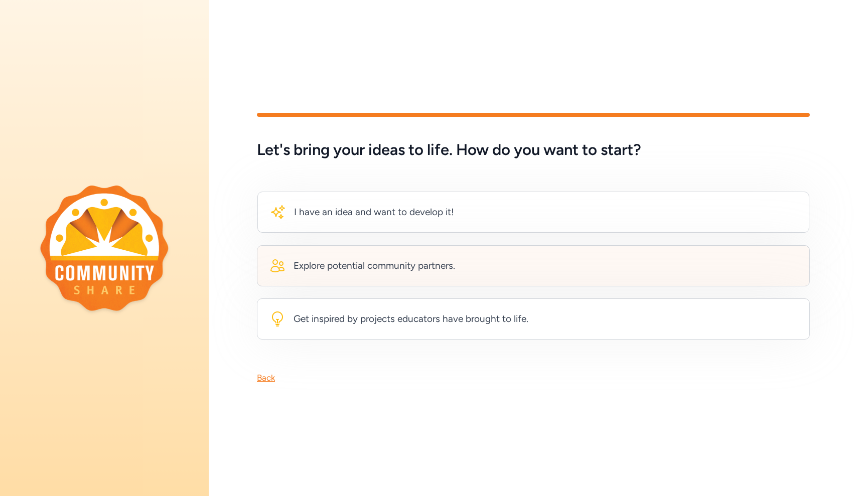
click at [379, 277] on div "Explore potential community partners." at bounding box center [533, 265] width 553 height 41
